Goal: Task Accomplishment & Management: Manage account settings

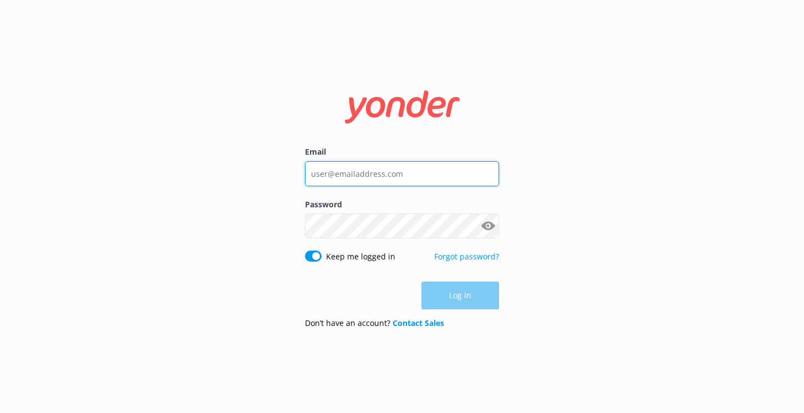
type input "[EMAIL_ADDRESS][DOMAIN_NAME]"
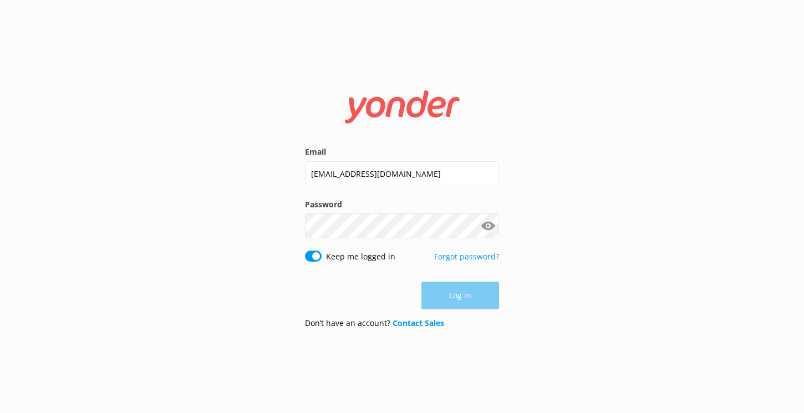
click at [394, 280] on form "Email [EMAIL_ADDRESS][DOMAIN_NAME] Password Show password Keep me logged in For…" at bounding box center [402, 206] width 194 height 262
click at [450, 285] on button "Log in" at bounding box center [460, 296] width 78 height 28
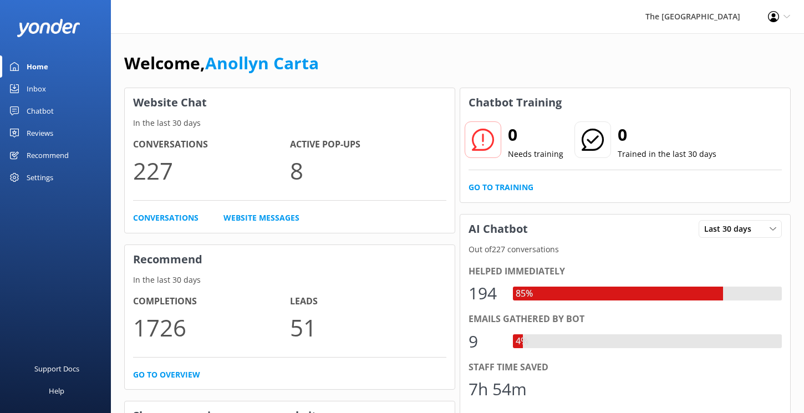
click at [33, 88] on div "Inbox" at bounding box center [36, 89] width 19 height 22
